Goal: Book appointment/travel/reservation

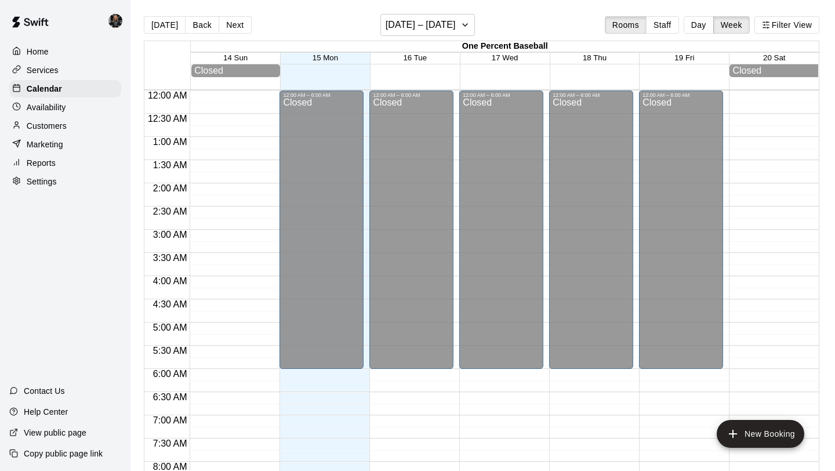
scroll to position [620, 0]
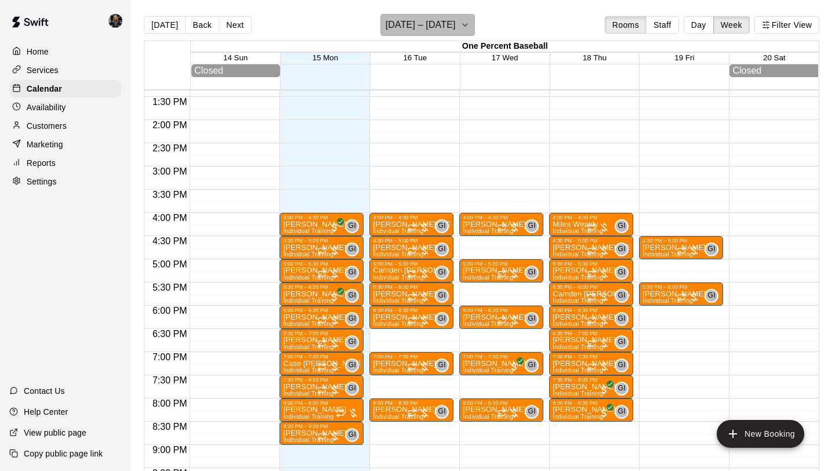
click at [439, 19] on h6 "[DATE] – [DATE]" at bounding box center [420, 25] width 70 height 16
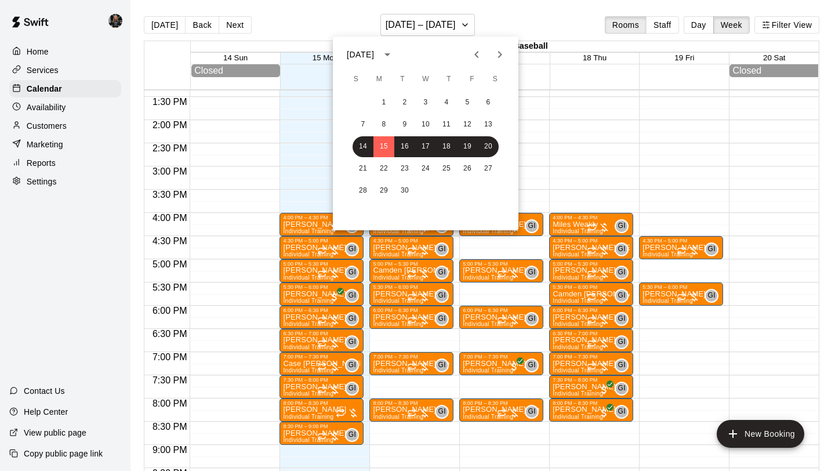
click at [450, 20] on div at bounding box center [417, 235] width 835 height 471
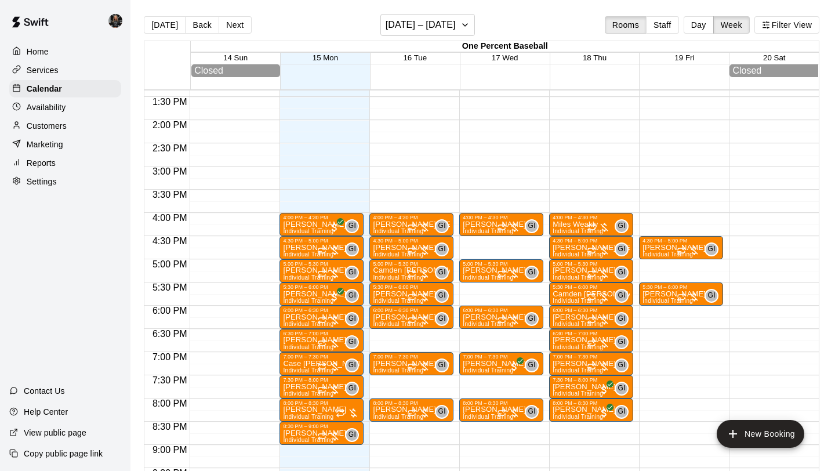
click at [296, 196] on div "12:00 AM – 6:00 AM Closed 4:00 PM – 4:30 PM [PERSON_NAME] Individual Training G…" at bounding box center [321, 27] width 84 height 1113
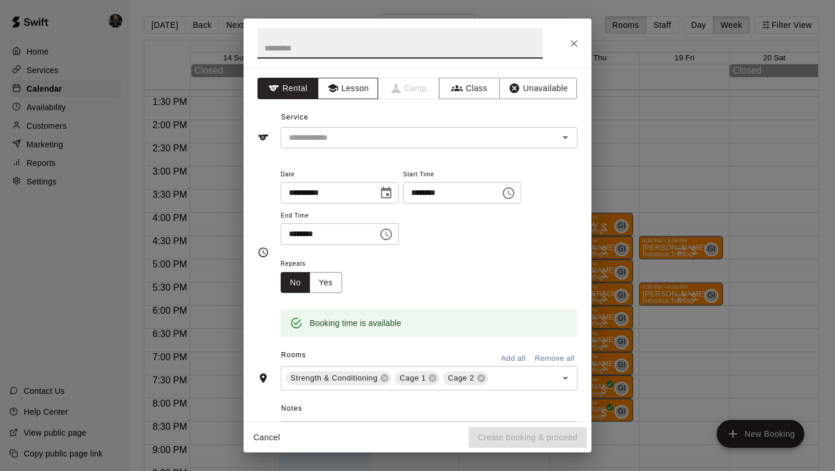
click at [345, 93] on button "Lesson" at bounding box center [348, 88] width 61 height 21
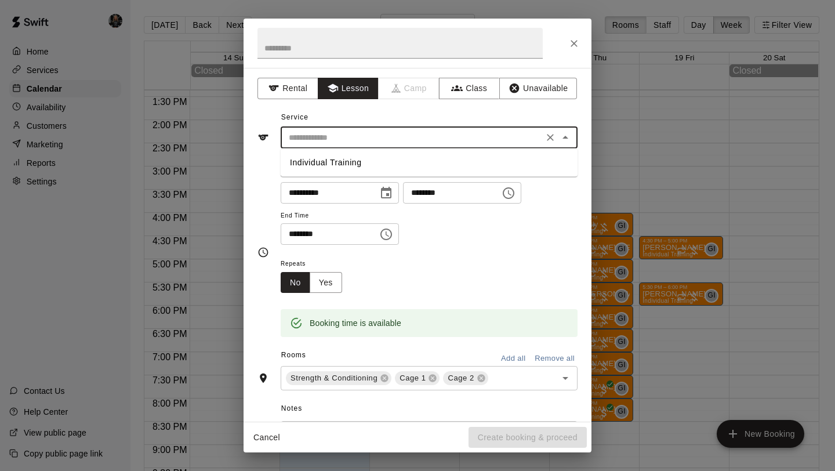
click at [350, 136] on input "text" at bounding box center [412, 137] width 256 height 14
click at [350, 156] on li "Individual Training" at bounding box center [428, 162] width 297 height 19
type input "**********"
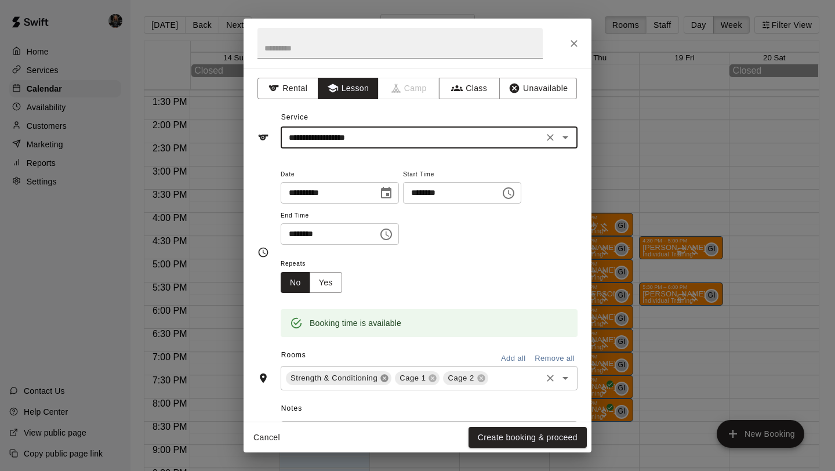
click at [385, 378] on icon at bounding box center [384, 377] width 9 height 9
click at [369, 378] on icon at bounding box center [372, 378] width 8 height 8
click at [508, 443] on button "Create booking & proceed" at bounding box center [527, 437] width 118 height 21
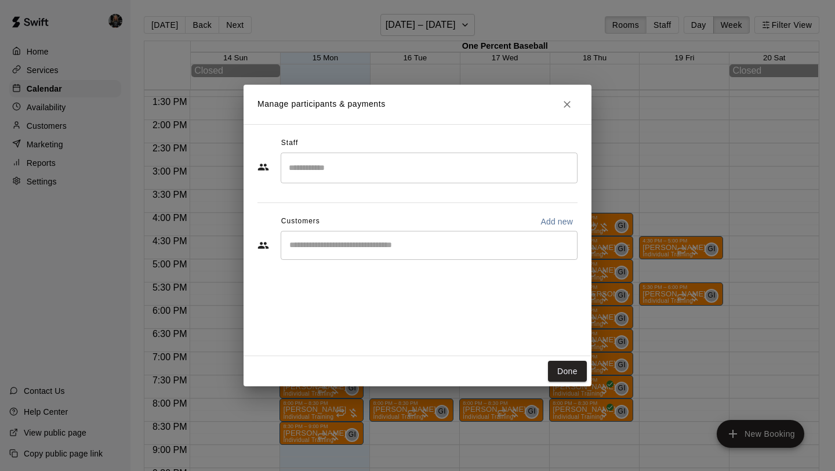
click at [305, 164] on input "Search staff" at bounding box center [429, 168] width 286 height 20
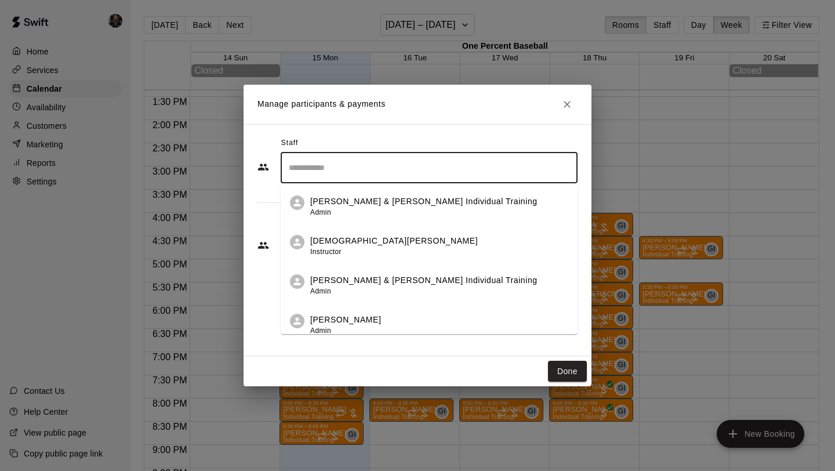
click at [345, 218] on li "[PERSON_NAME] & [PERSON_NAME] Individual Training Admin" at bounding box center [428, 202] width 297 height 39
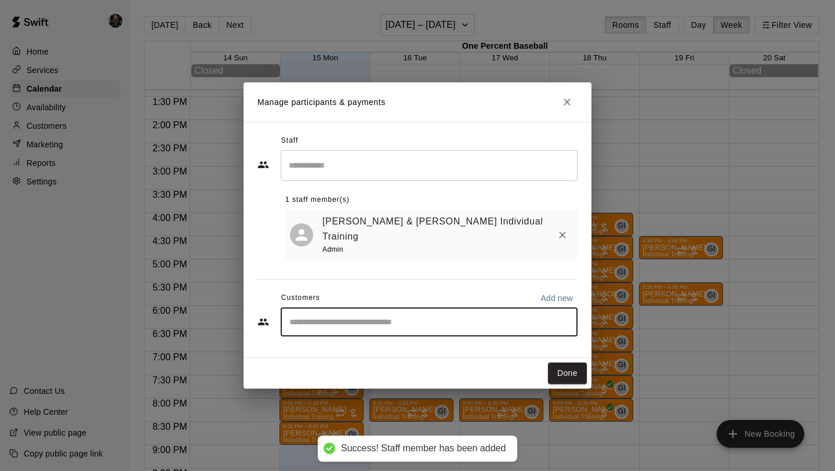
click at [326, 316] on input "Start typing to search customers..." at bounding box center [429, 322] width 286 height 12
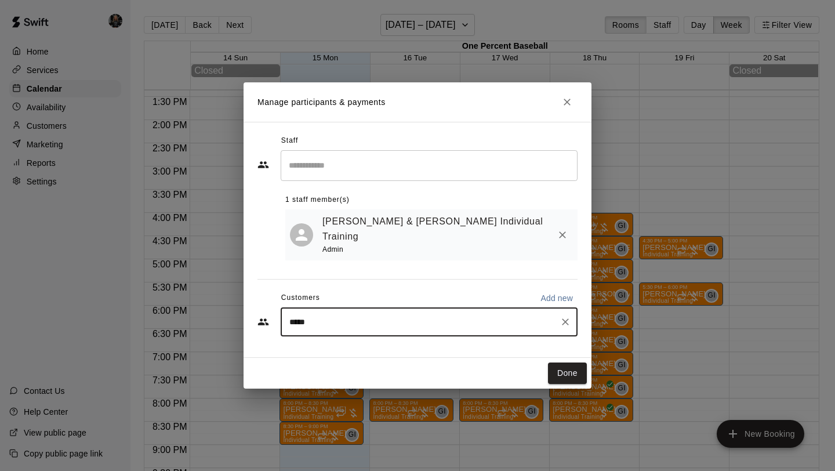
type input "******"
click at [335, 349] on span "[EMAIL_ADDRESS][DOMAIN_NAME]" at bounding box center [375, 349] width 125 height 8
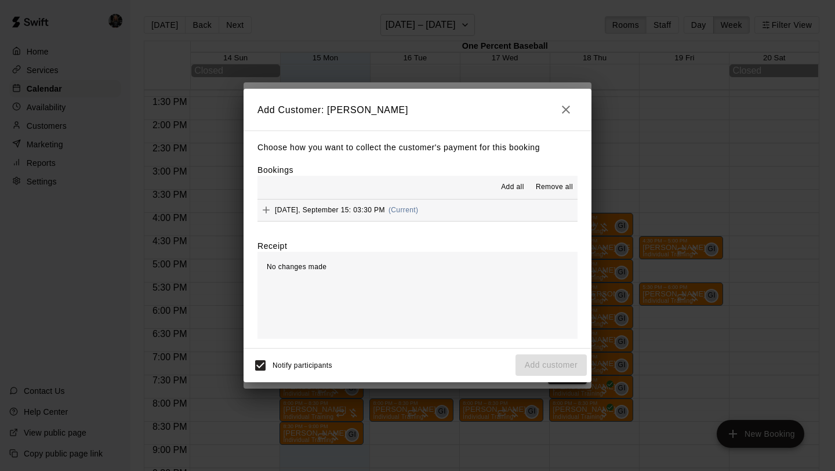
click at [511, 183] on span "Add all" at bounding box center [512, 187] width 23 height 12
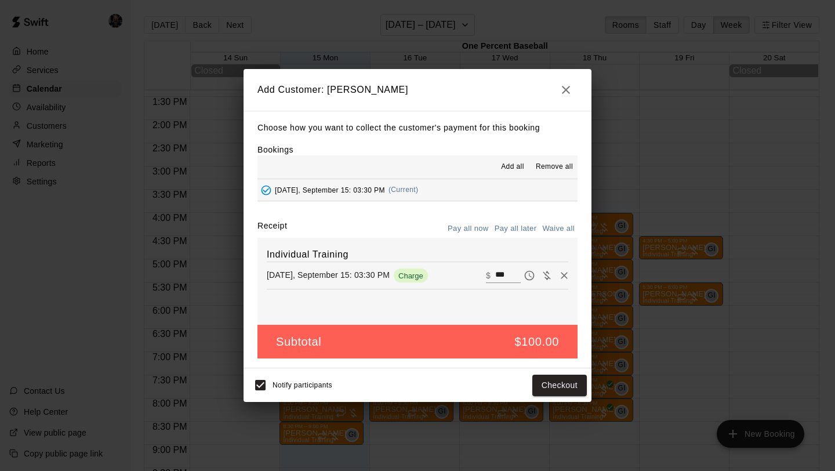
click at [511, 224] on button "Pay all later" at bounding box center [515, 229] width 48 height 18
click at [542, 375] on button "Add customer" at bounding box center [550, 384] width 71 height 21
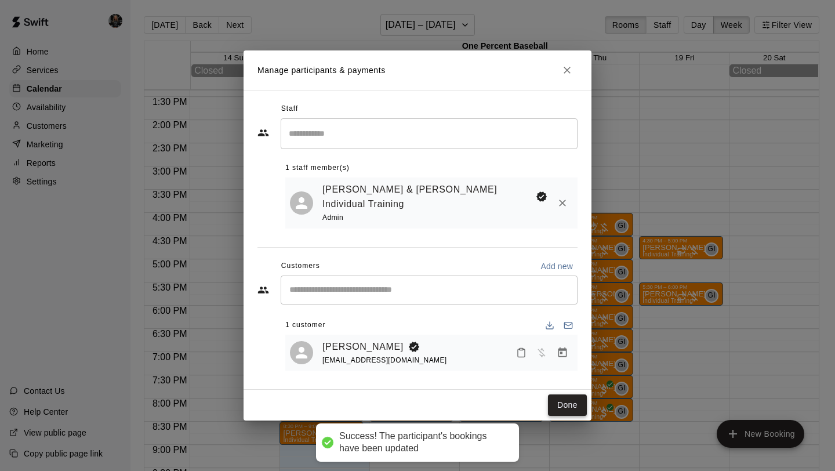
click at [567, 397] on button "Done" at bounding box center [567, 404] width 39 height 21
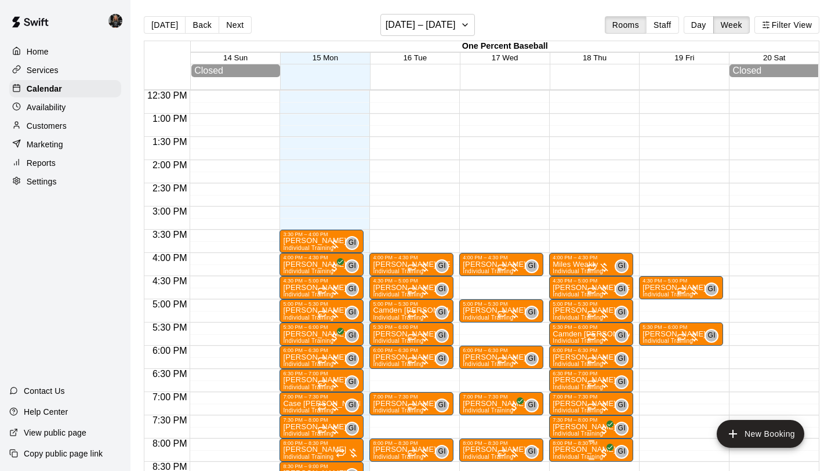
scroll to position [578, 0]
